Goal: Task Accomplishment & Management: Use online tool/utility

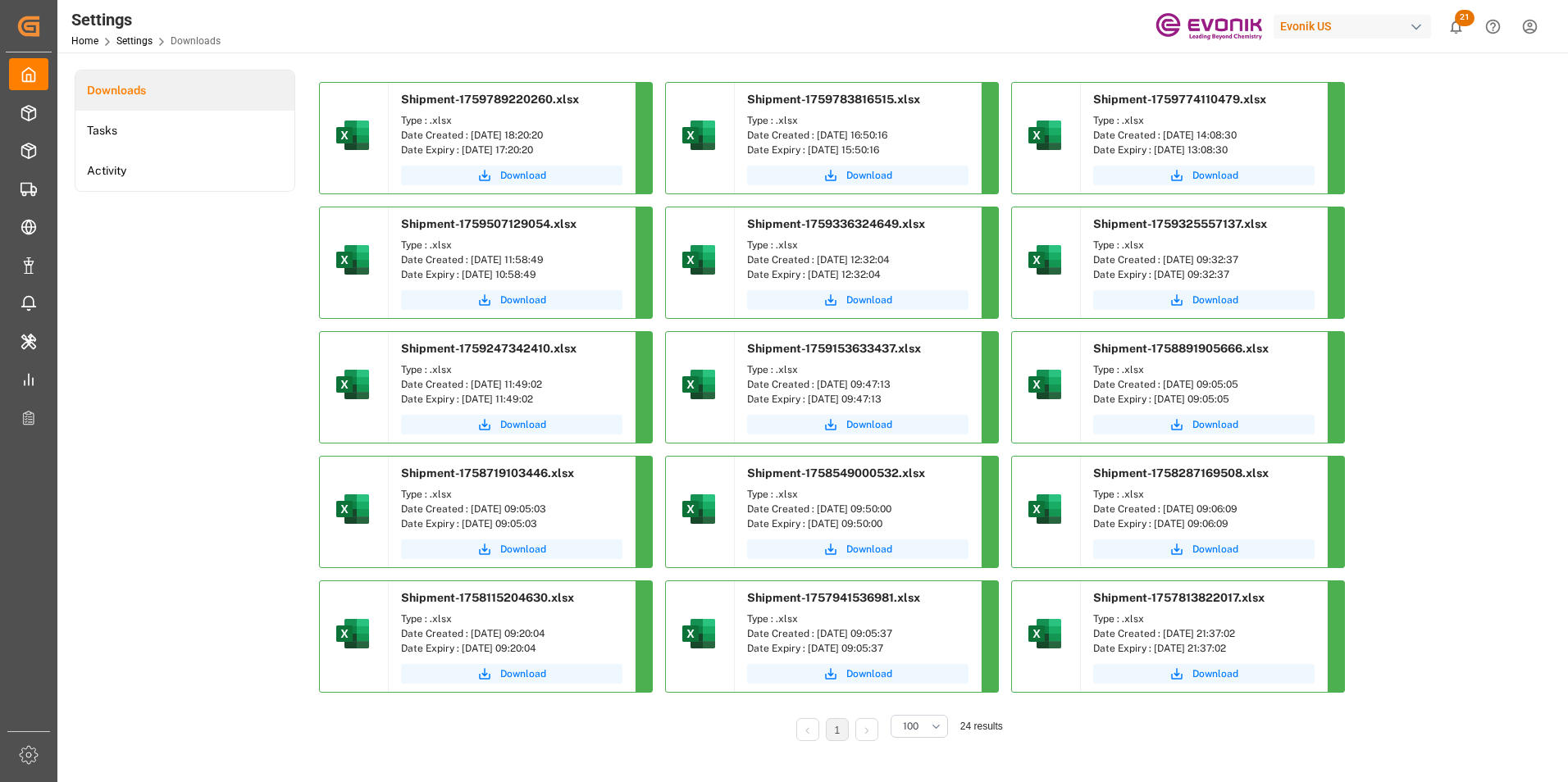
click at [767, 32] on div "Settings Home Settings Downloads Evonik US 21 Notifications Only show unread Al…" at bounding box center [807, 26] width 1522 height 53
